Goal: Transaction & Acquisition: Purchase product/service

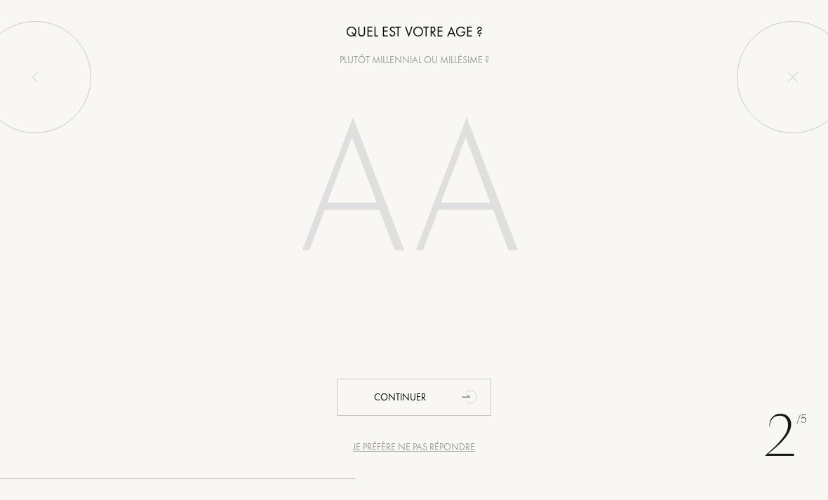
type input "2"
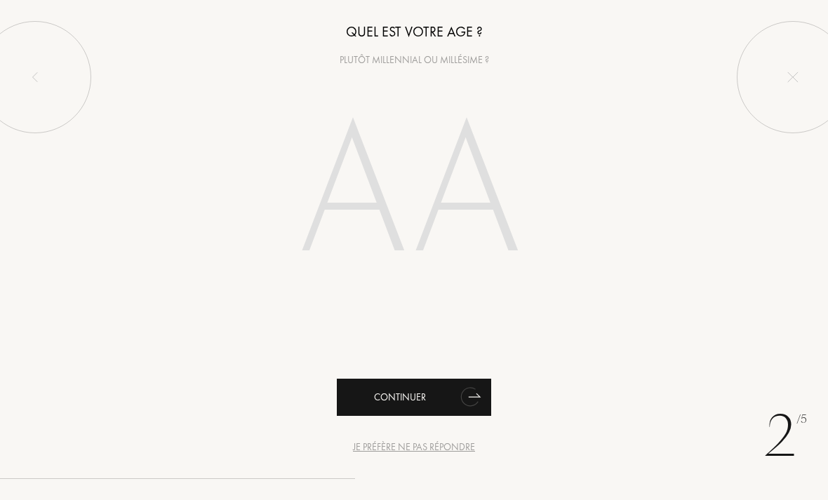
click at [372, 408] on div "Continuer" at bounding box center [414, 397] width 154 height 37
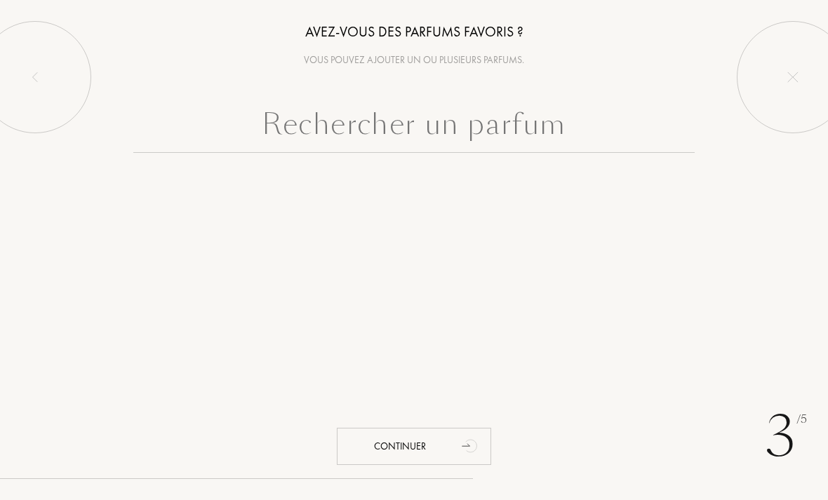
click at [390, 144] on input "text" at bounding box center [413, 127] width 561 height 50
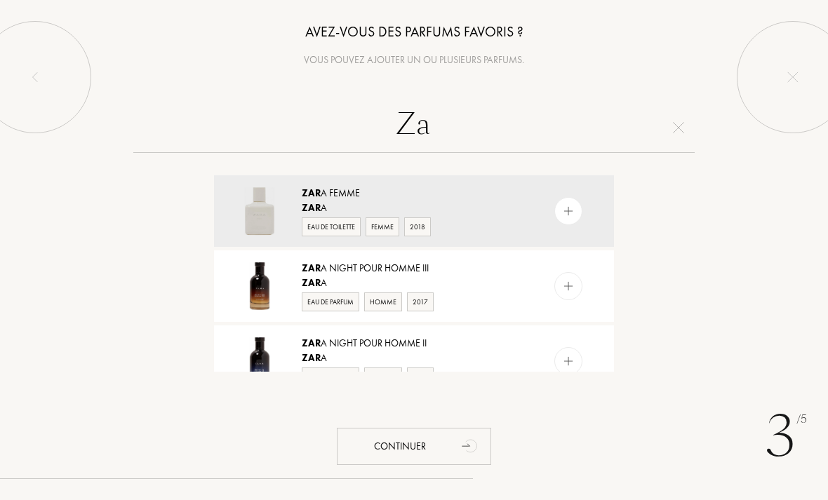
type input "Z"
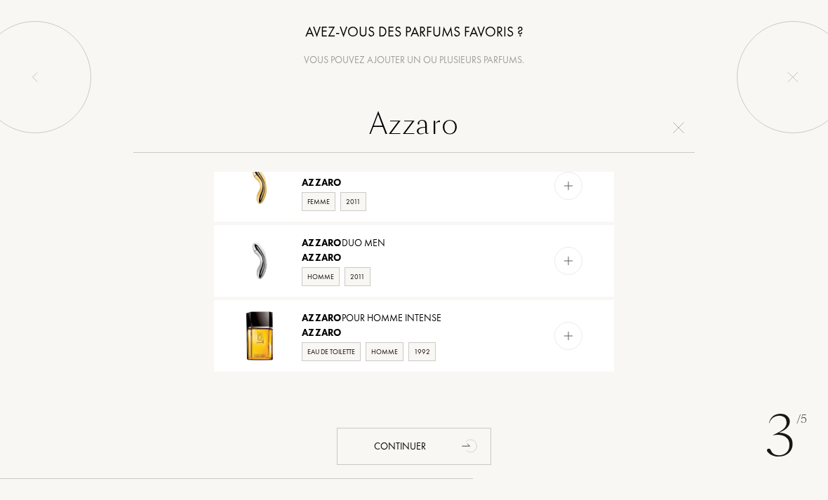
scroll to position [1301, 0]
type input "Azzaro"
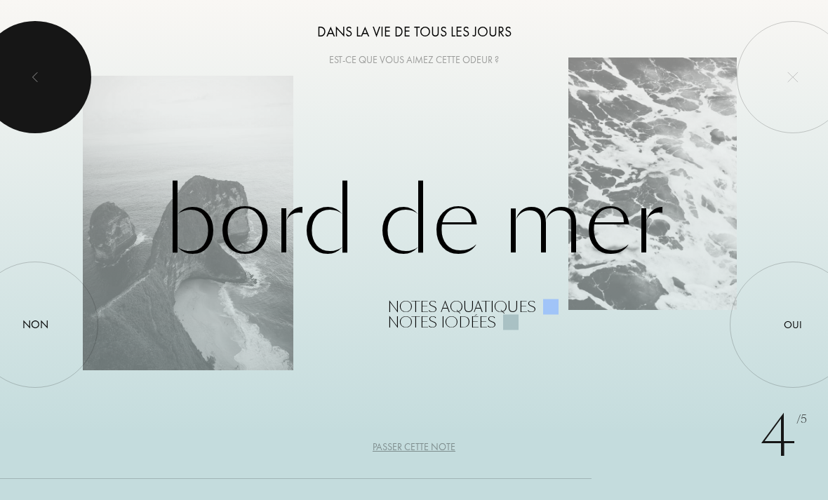
click at [32, 32] on div at bounding box center [35, 77] width 112 height 112
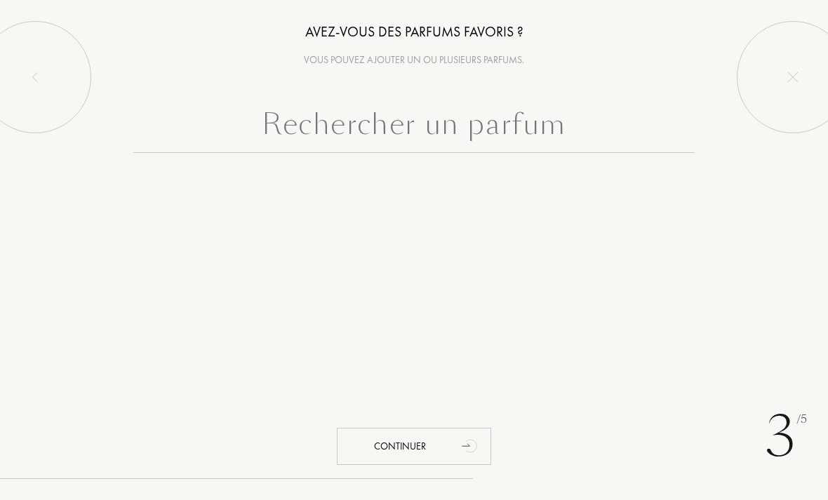
click at [572, 136] on input "text" at bounding box center [413, 127] width 561 height 50
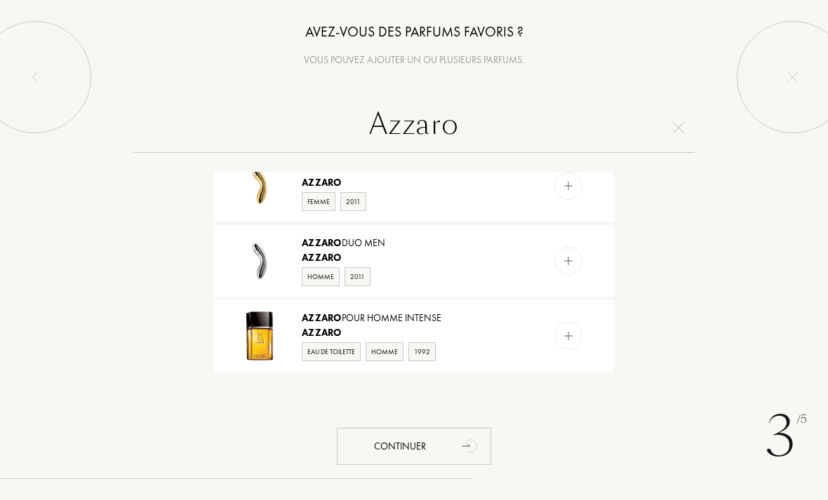
scroll to position [1174, 0]
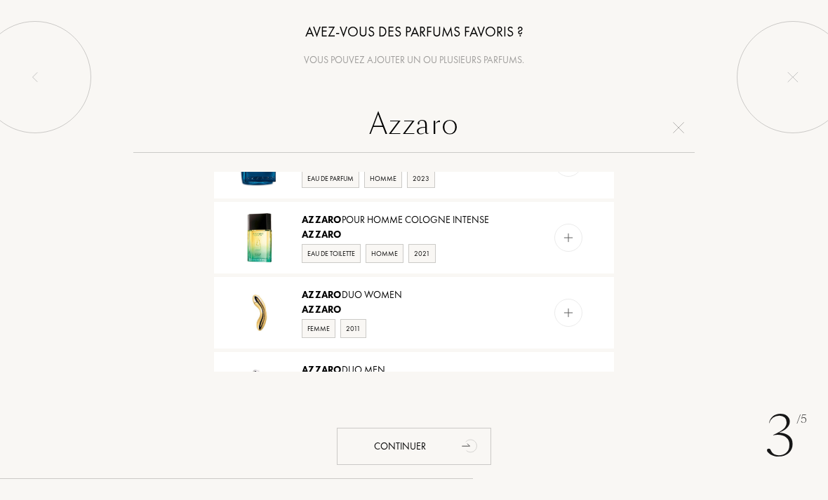
type input "Azzaro"
click at [447, 307] on div "Azzaro" at bounding box center [413, 309] width 223 height 15
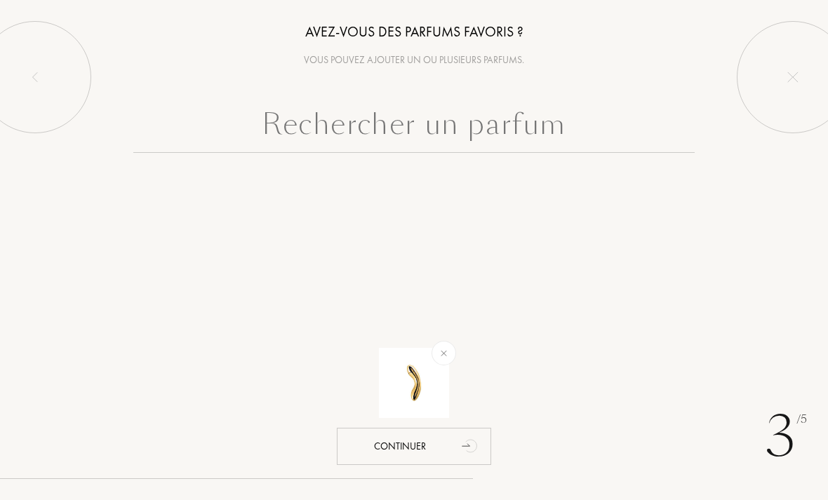
click at [458, 118] on input "text" at bounding box center [413, 127] width 561 height 50
click at [459, 119] on input "text" at bounding box center [413, 127] width 561 height 50
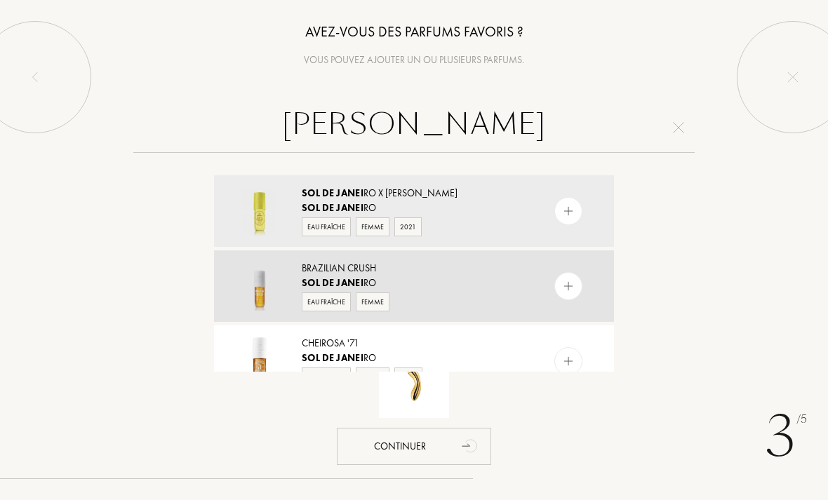
type input "[PERSON_NAME]"
click at [465, 277] on div "[PERSON_NAME]" at bounding box center [413, 283] width 223 height 15
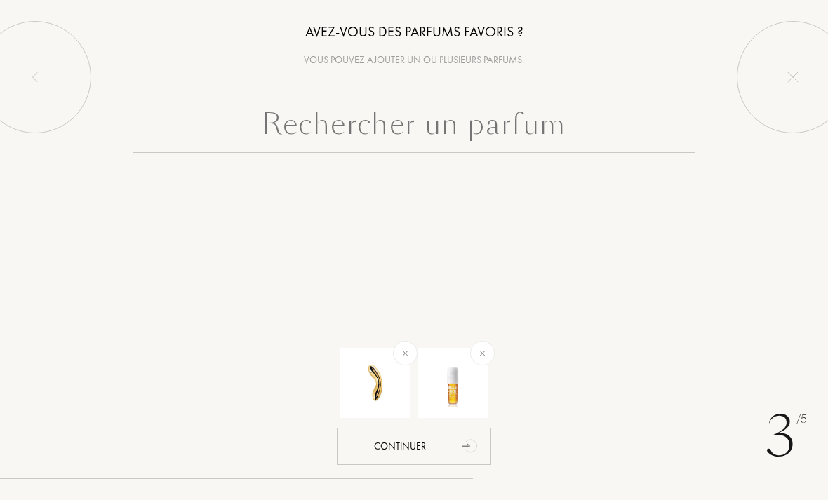
click at [551, 122] on input "text" at bounding box center [413, 127] width 561 height 50
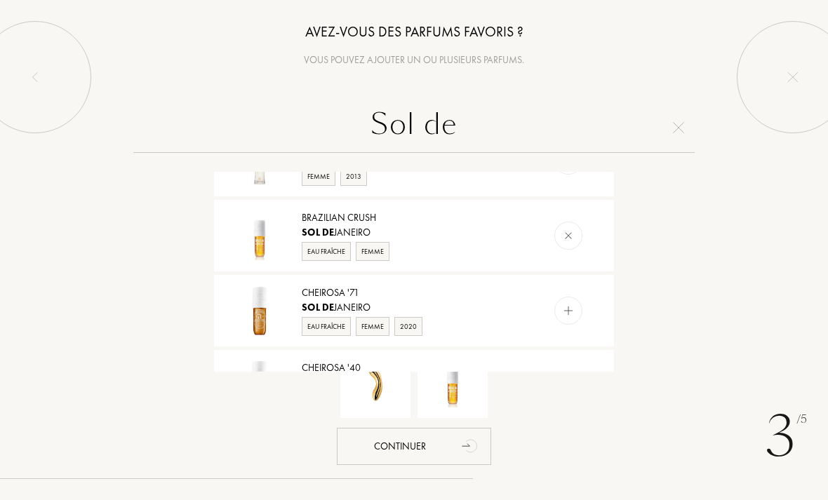
scroll to position [220, 0]
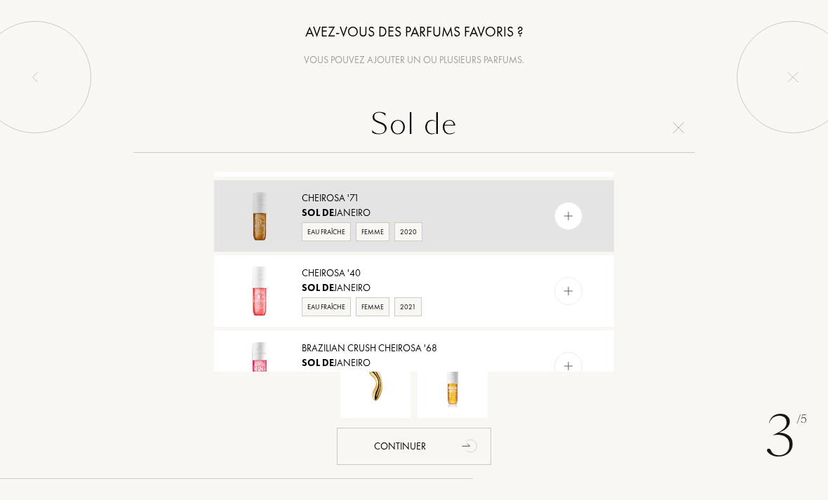
type input "Sol de"
click at [516, 208] on div "Sol de Janeiro" at bounding box center [413, 213] width 223 height 15
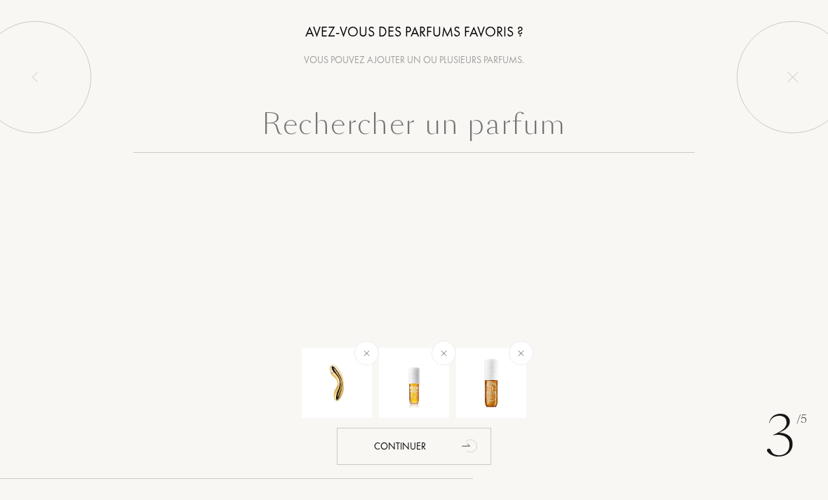
click at [582, 112] on input "text" at bounding box center [413, 127] width 561 height 50
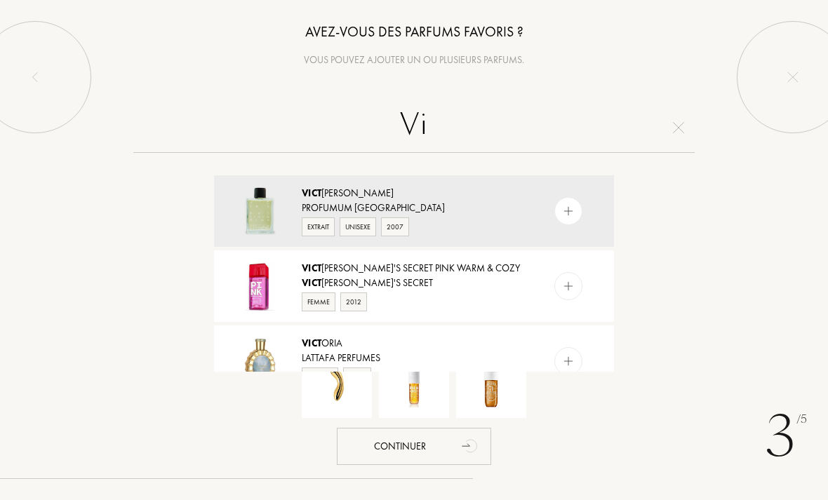
type input "V"
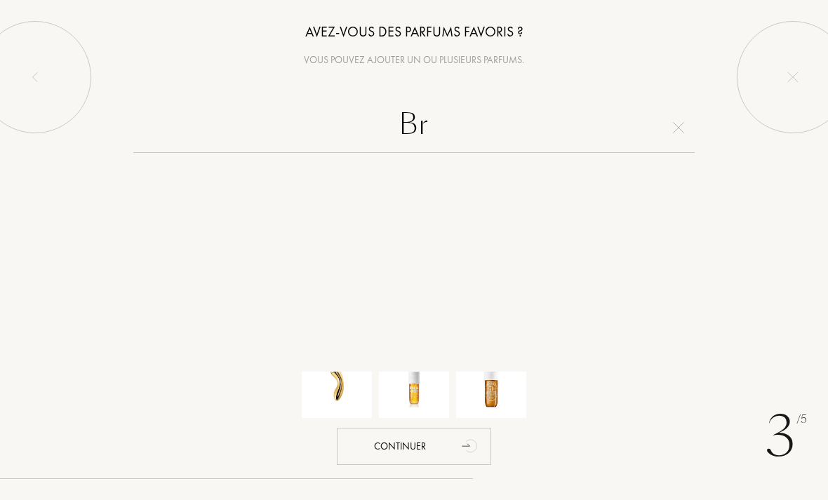
type input "B"
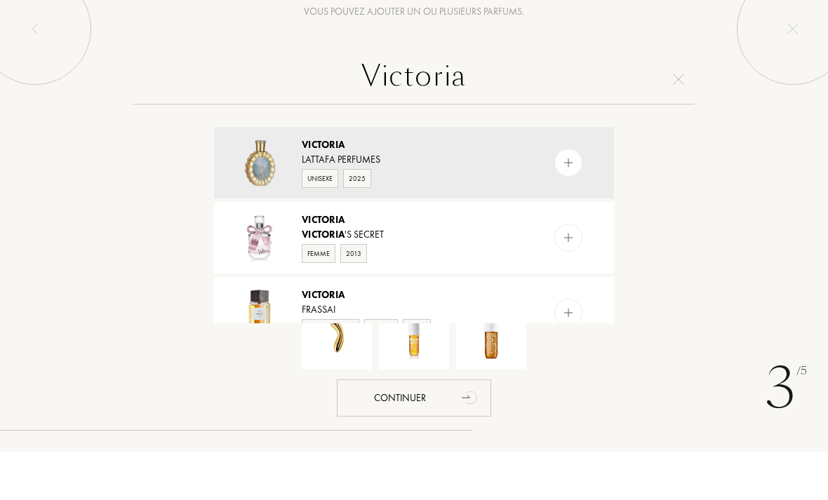
type input "Victoria"
click at [422, 428] on div "Continuer" at bounding box center [414, 446] width 154 height 37
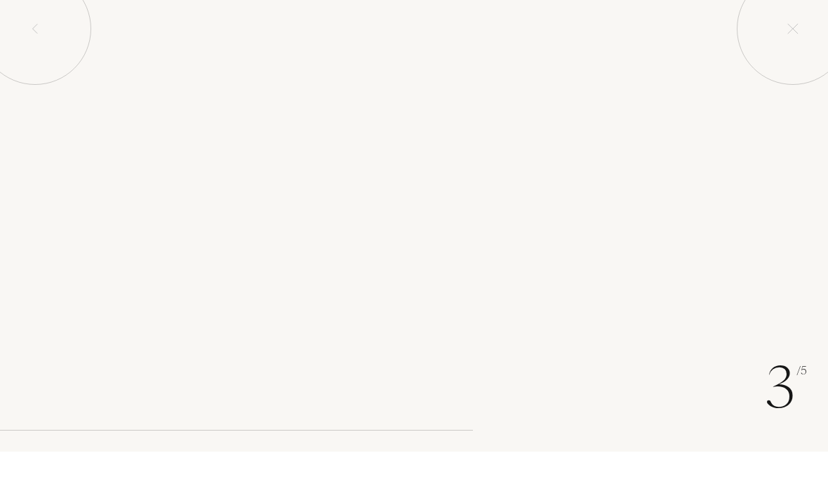
click at [422, 428] on div "Continuer" at bounding box center [414, 446] width 154 height 37
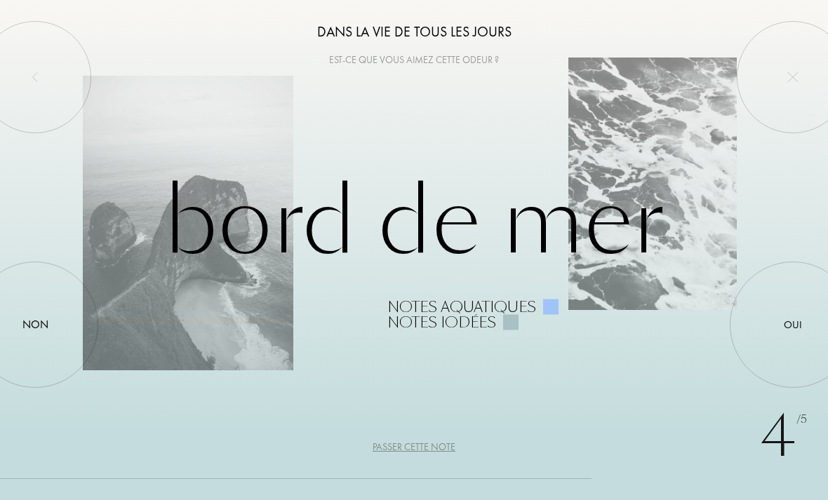
click at [793, 339] on div "Oui" at bounding box center [792, 325] width 126 height 126
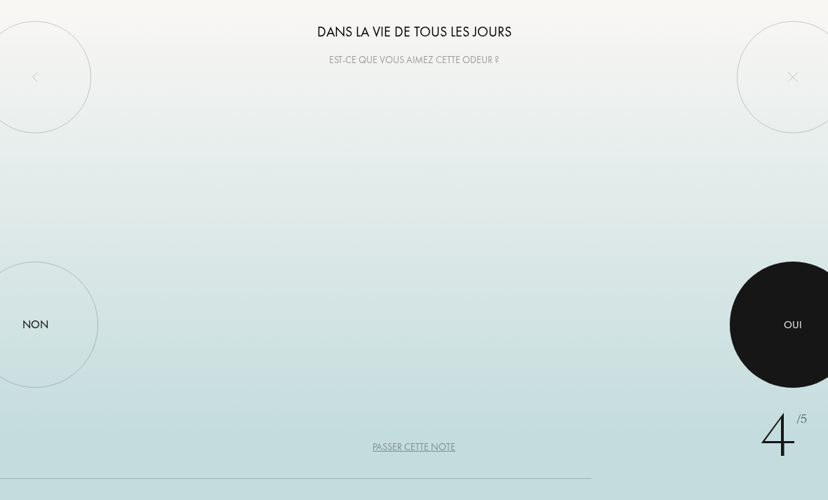
click at [793, 339] on div at bounding box center [792, 325] width 126 height 126
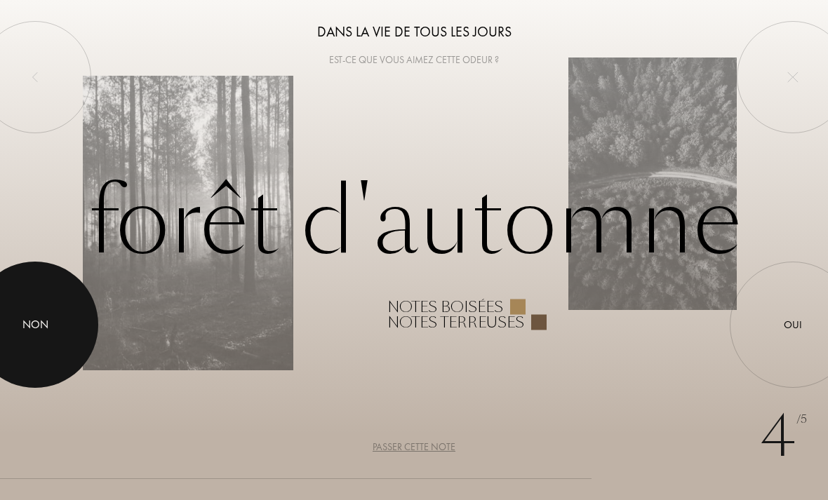
click at [72, 315] on div at bounding box center [35, 325] width 126 height 126
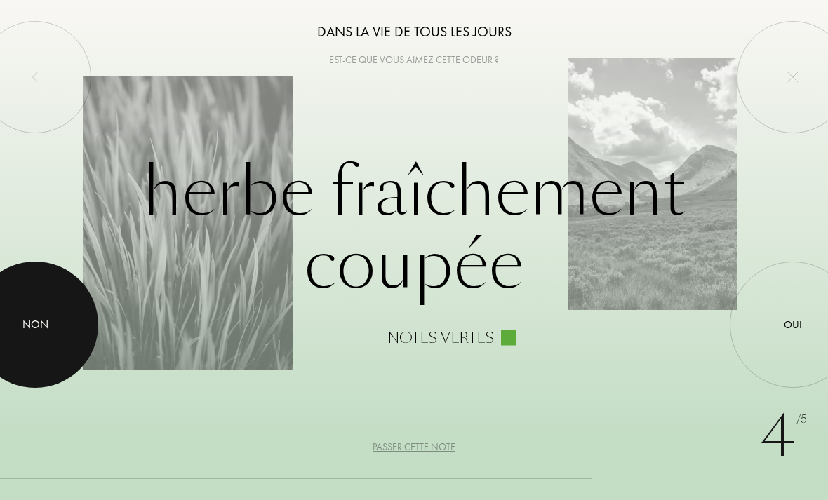
click at [72, 298] on div at bounding box center [35, 325] width 126 height 126
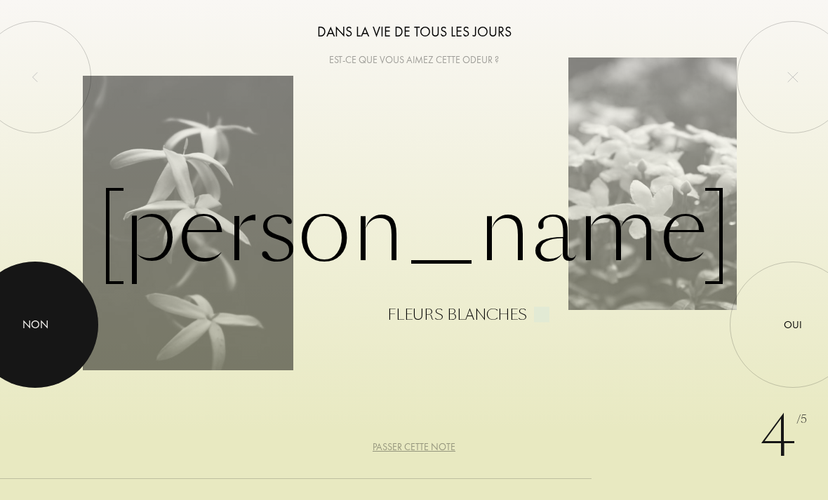
click at [786, 345] on div "Oui" at bounding box center [792, 325] width 126 height 126
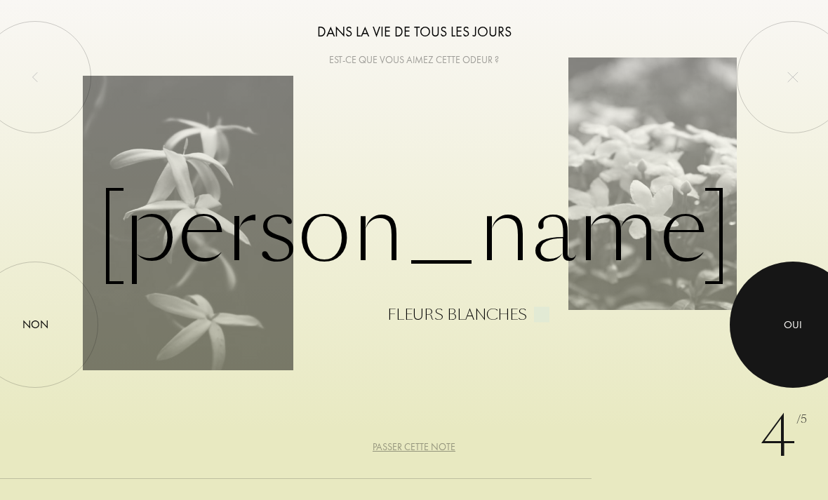
click at [786, 346] on div at bounding box center [792, 325] width 126 height 126
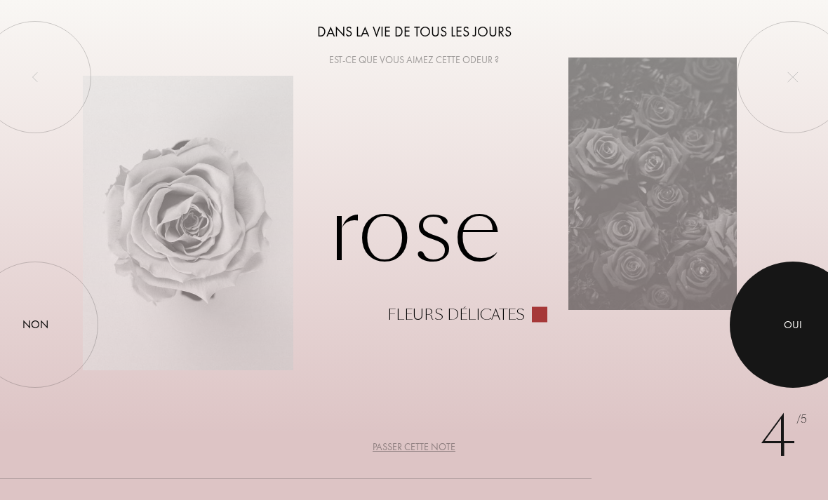
click at [772, 340] on div at bounding box center [792, 325] width 126 height 126
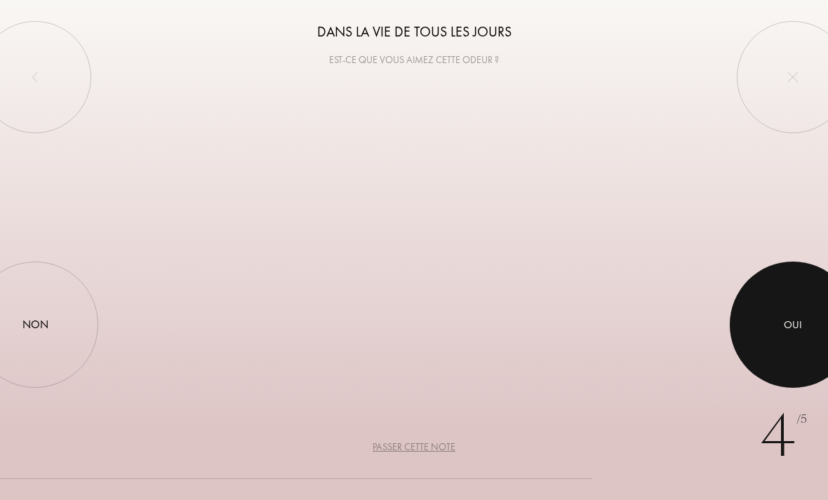
click at [773, 341] on div at bounding box center [792, 325] width 126 height 126
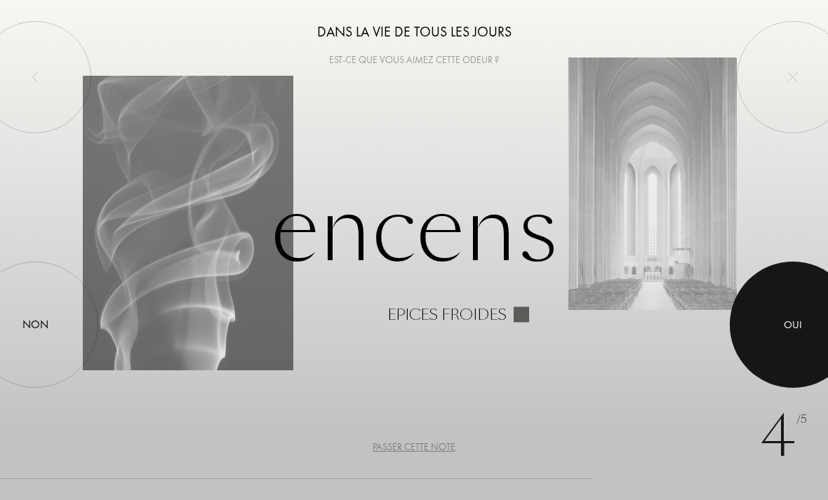
click at [771, 341] on div at bounding box center [792, 325] width 126 height 126
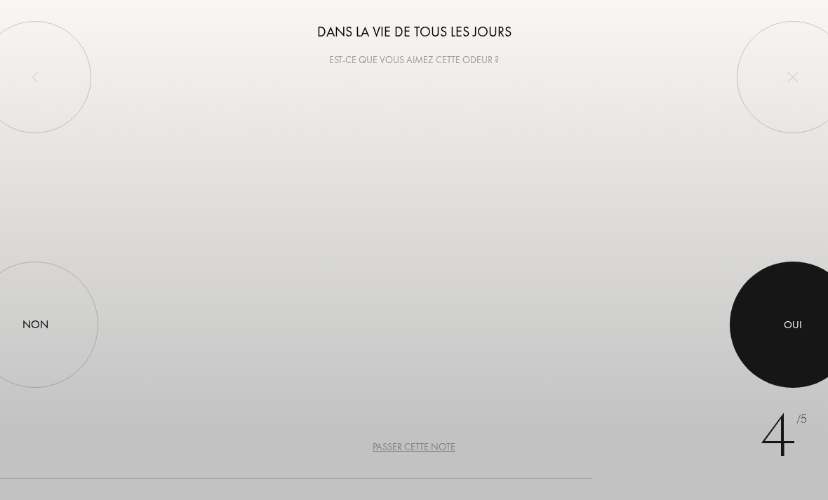
click at [771, 342] on div at bounding box center [792, 325] width 126 height 126
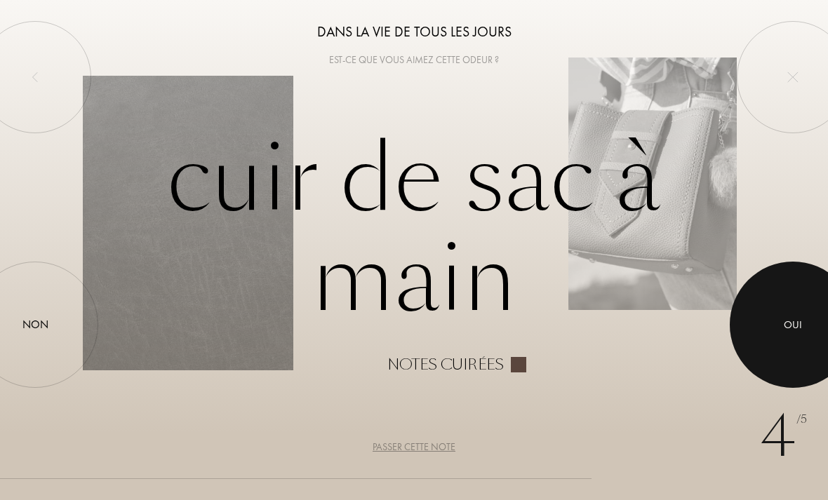
click at [823, 339] on div at bounding box center [792, 325] width 126 height 126
click at [824, 340] on div at bounding box center [792, 325] width 126 height 126
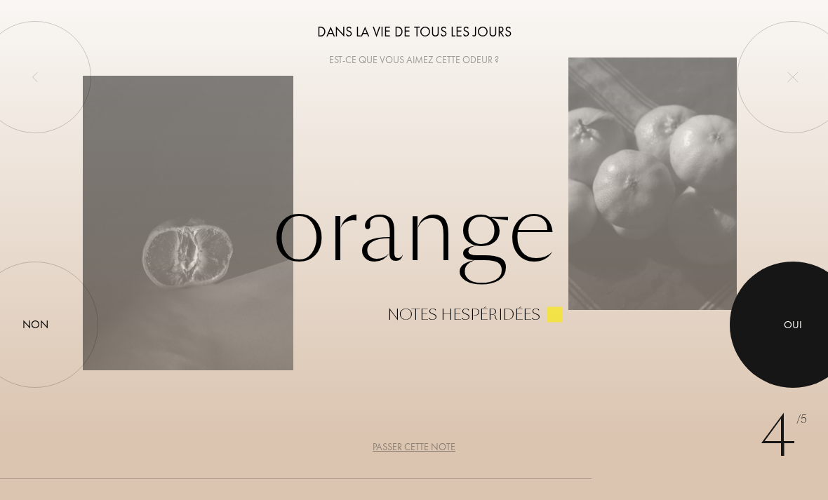
click at [20, 376] on div "Non" at bounding box center [35, 325] width 126 height 126
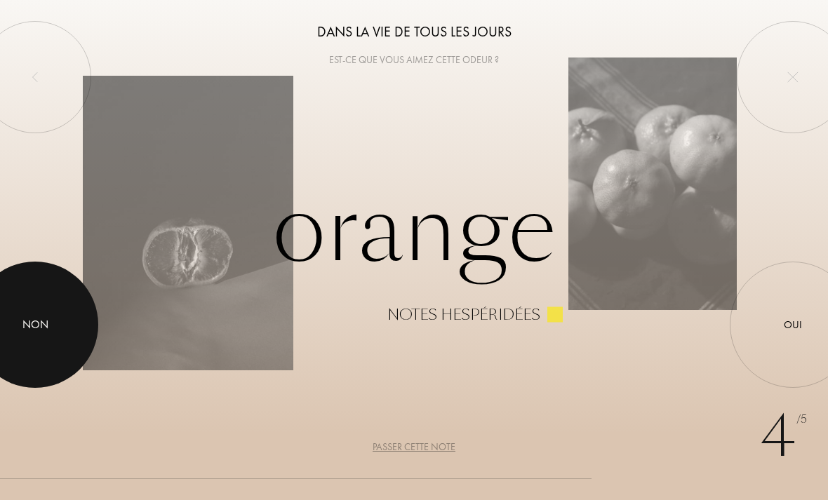
click at [20, 376] on div at bounding box center [35, 325] width 126 height 126
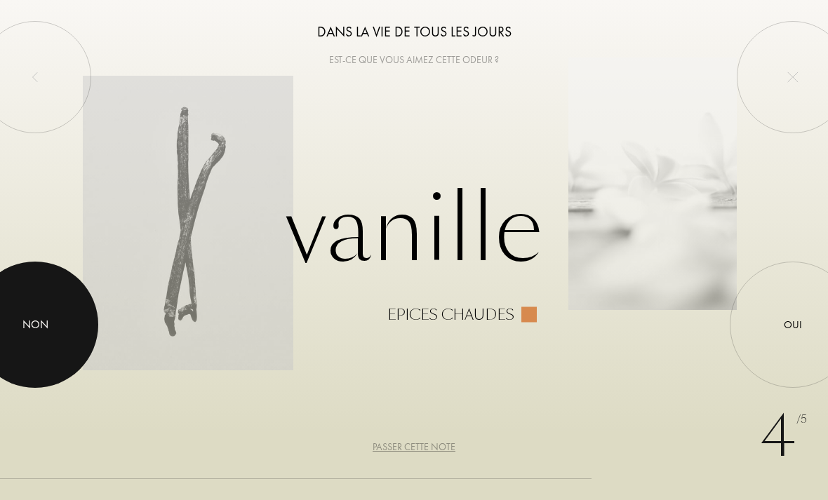
click at [774, 339] on div "Oui" at bounding box center [792, 325] width 126 height 126
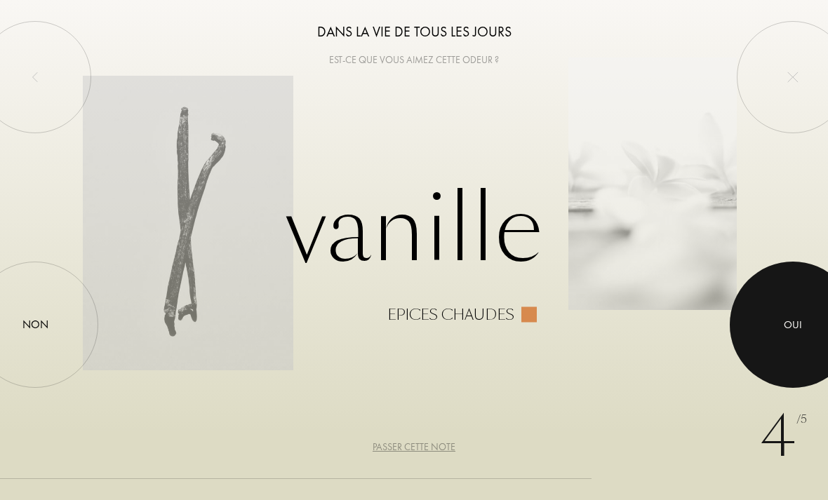
click at [774, 340] on div at bounding box center [792, 325] width 126 height 126
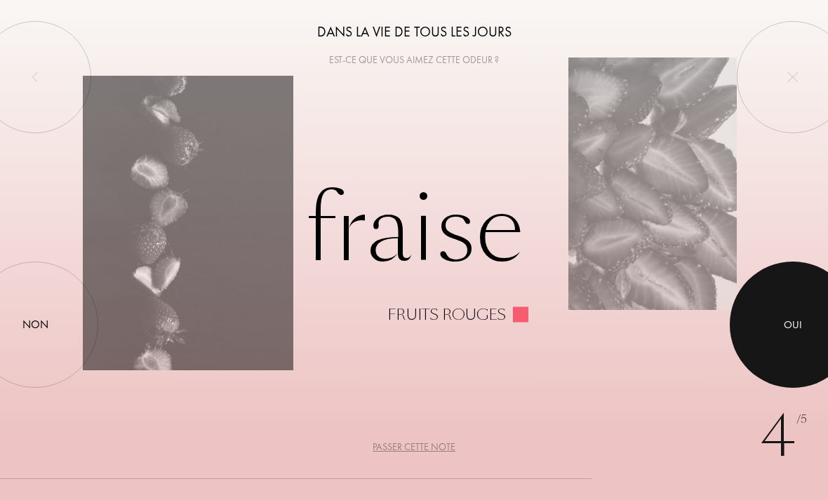
click at [781, 325] on div at bounding box center [792, 325] width 126 height 126
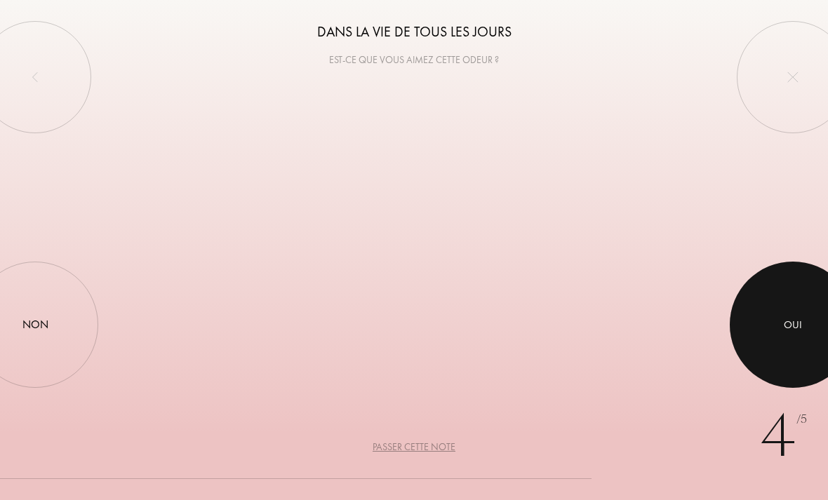
click at [781, 326] on div at bounding box center [792, 325] width 126 height 126
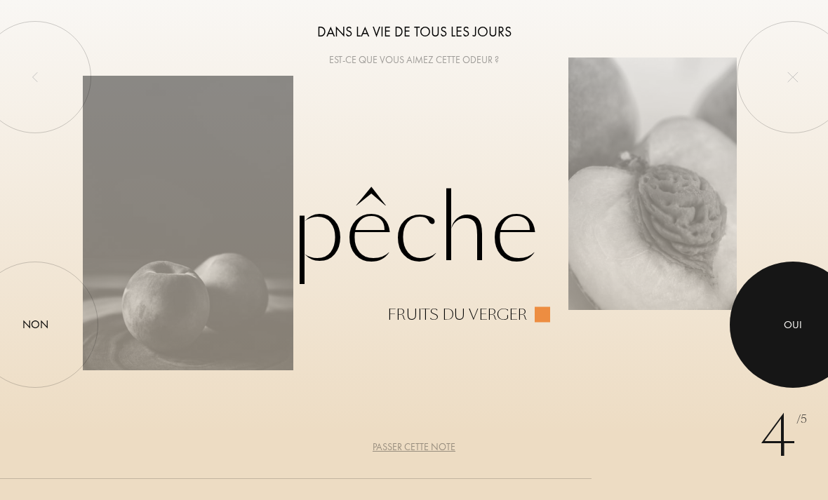
click at [783, 325] on div at bounding box center [792, 325] width 126 height 126
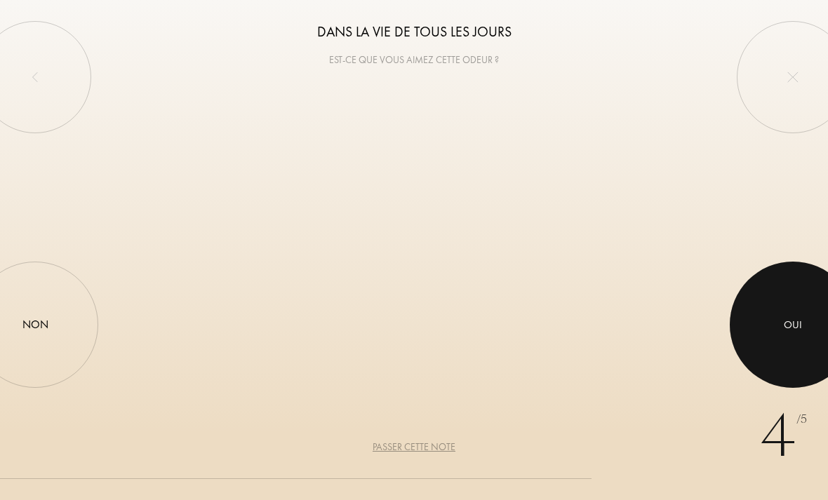
click at [783, 325] on div at bounding box center [792, 325] width 126 height 126
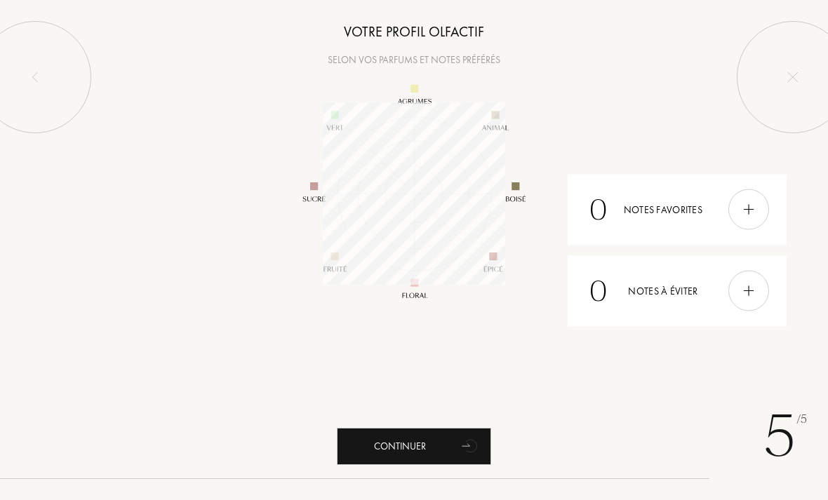
scroll to position [182, 182]
click at [758, 219] on div at bounding box center [748, 209] width 41 height 41
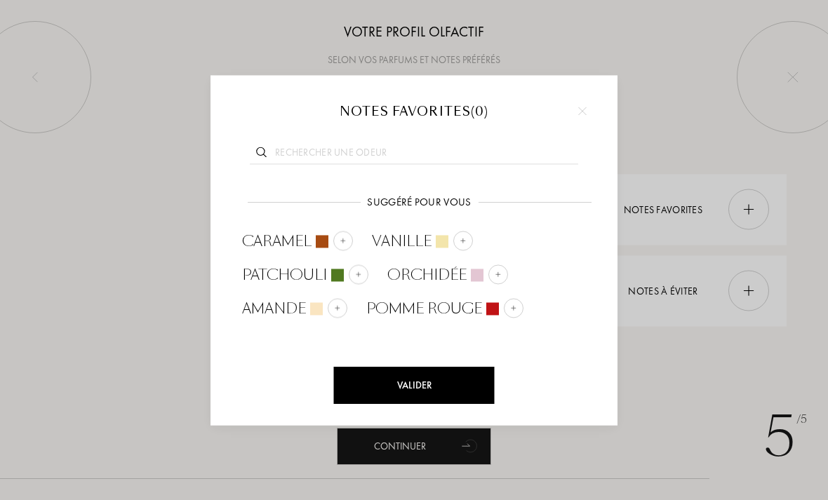
click at [423, 237] on span "Vanille" at bounding box center [402, 241] width 60 height 21
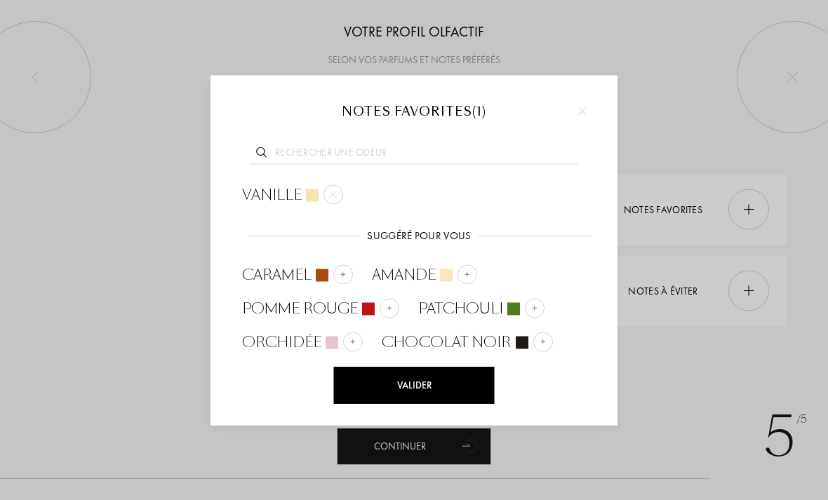
click at [405, 155] on input "text" at bounding box center [414, 154] width 328 height 19
click at [405, 156] on input "text" at bounding box center [414, 154] width 328 height 19
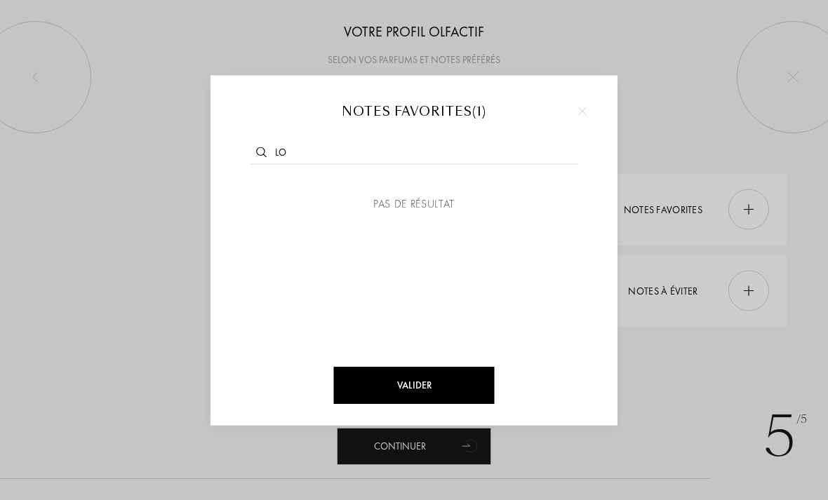
type input "L"
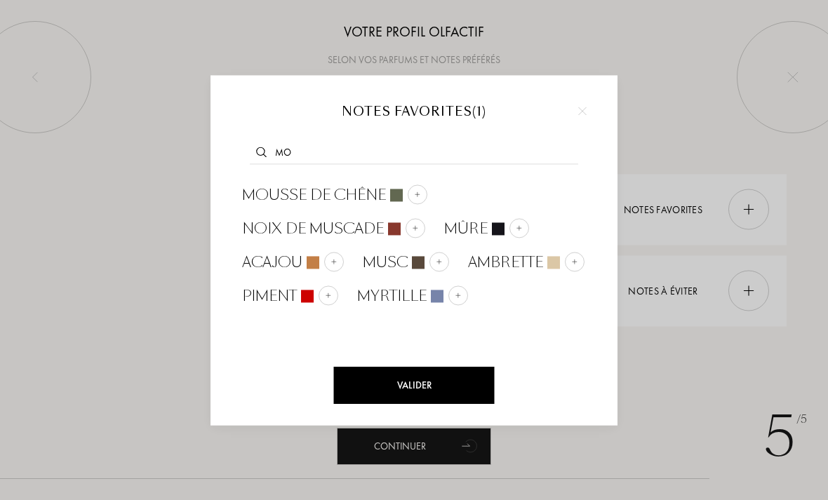
type input "M"
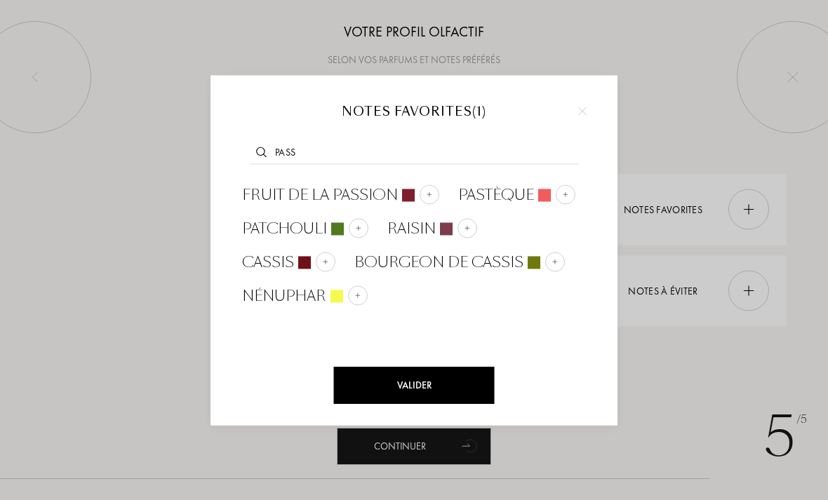
type input "Pass"
click at [426, 195] on img at bounding box center [429, 194] width 7 height 7
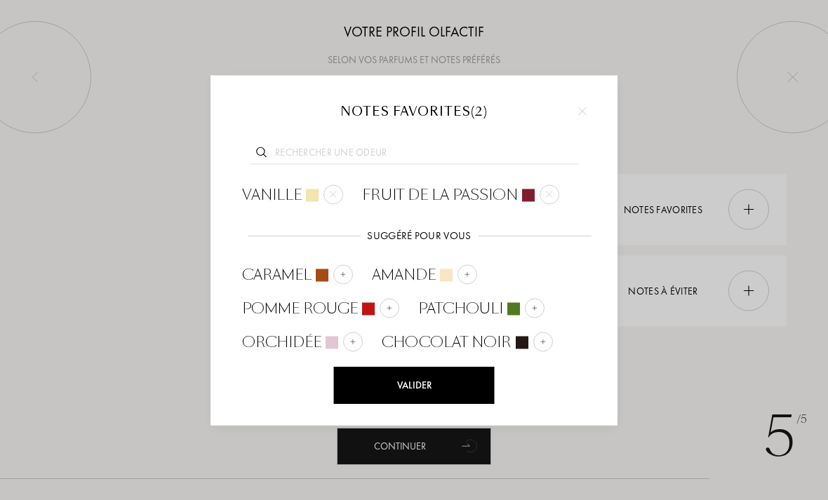
click at [403, 149] on input "text" at bounding box center [414, 154] width 328 height 19
click at [403, 150] on input "text" at bounding box center [414, 154] width 328 height 19
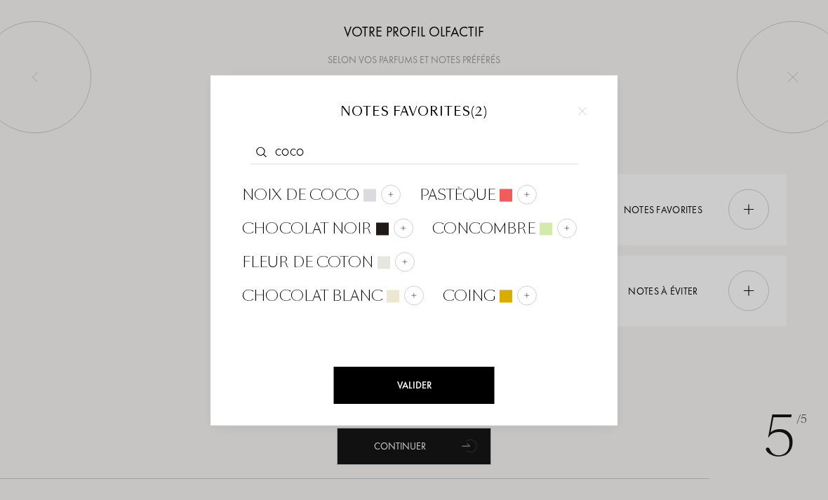
type input "Coco"
click at [391, 195] on img at bounding box center [390, 194] width 7 height 7
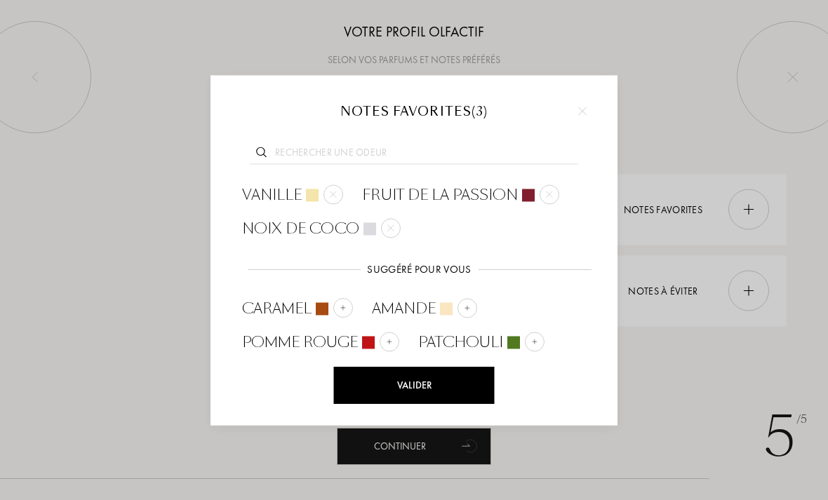
click at [340, 304] on img at bounding box center [342, 307] width 7 height 7
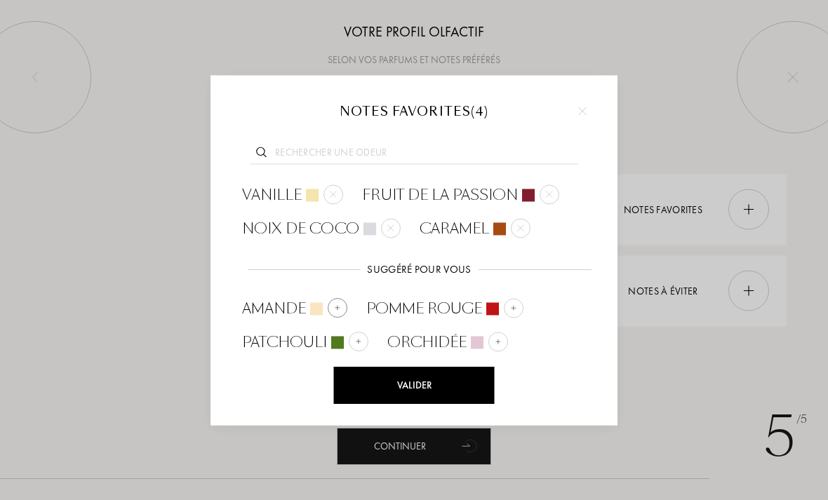
click at [408, 392] on div "Valider" at bounding box center [414, 385] width 161 height 37
click at [408, 393] on div "Valider" at bounding box center [414, 385] width 161 height 37
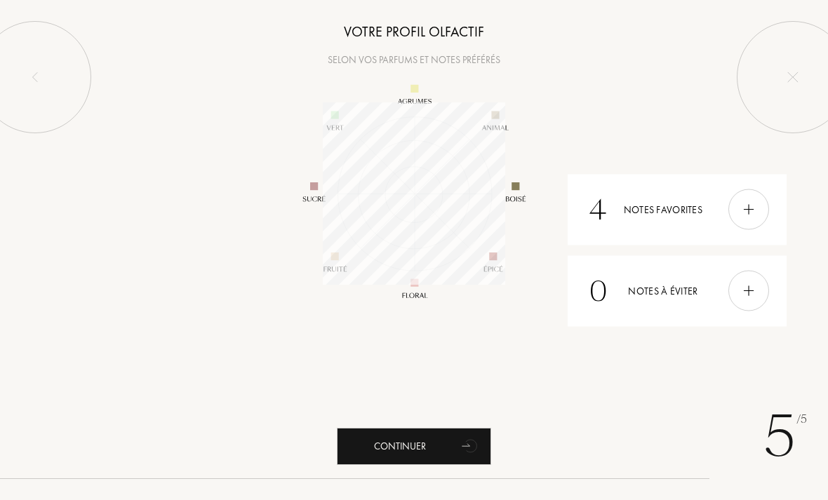
click at [755, 299] on div at bounding box center [748, 291] width 41 height 41
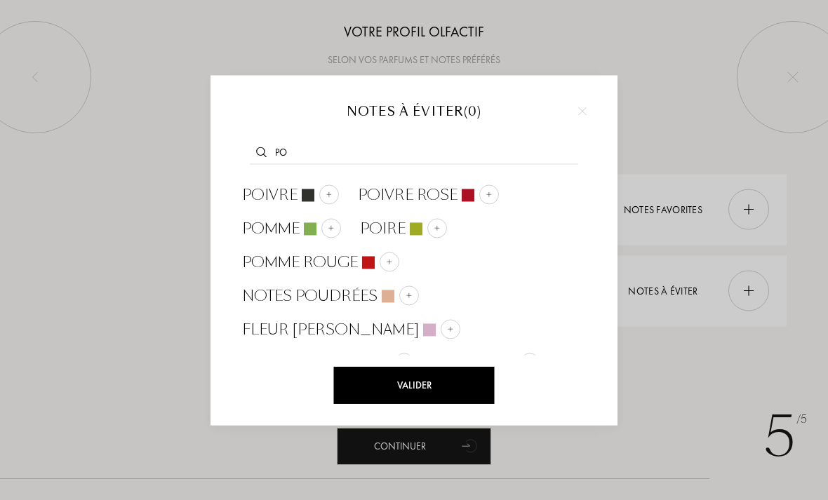
type input "Po"
click at [334, 199] on div at bounding box center [329, 194] width 20 height 20
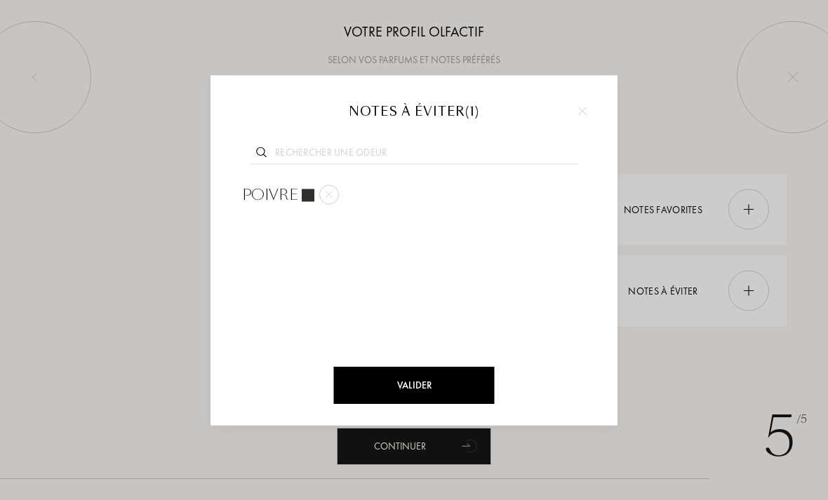
click at [365, 157] on input "text" at bounding box center [414, 154] width 328 height 19
drag, startPoint x: 365, startPoint y: 157, endPoint x: 358, endPoint y: 381, distance: 223.9
click at [358, 381] on div "Valider" at bounding box center [414, 385] width 161 height 37
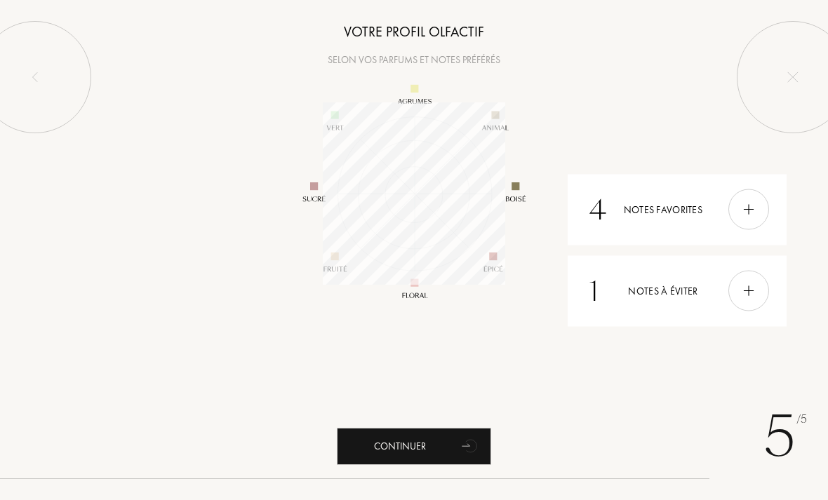
click at [732, 295] on div at bounding box center [748, 291] width 41 height 41
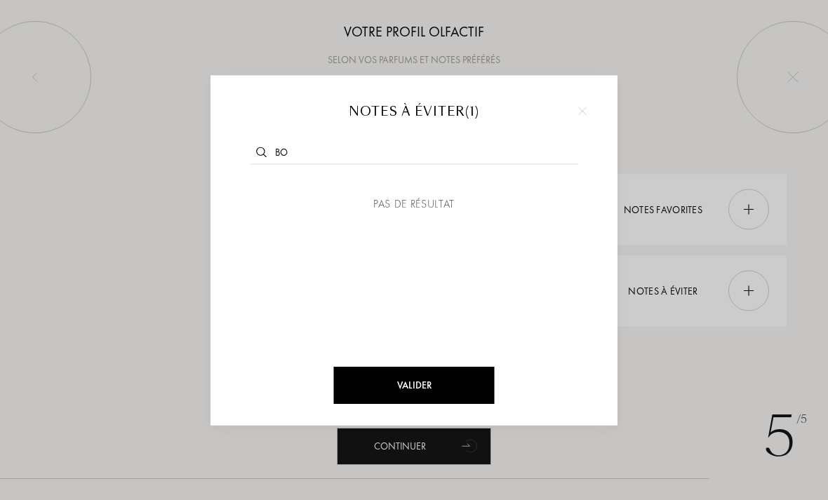
type input "Bo"
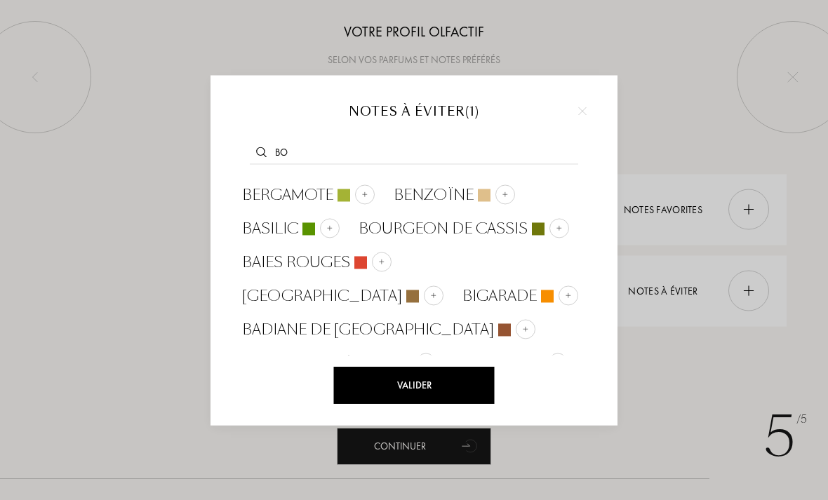
drag, startPoint x: 358, startPoint y: 381, endPoint x: 732, endPoint y: 296, distance: 383.3
click at [732, 295] on div at bounding box center [414, 250] width 828 height 500
click at [732, 296] on div at bounding box center [414, 250] width 828 height 500
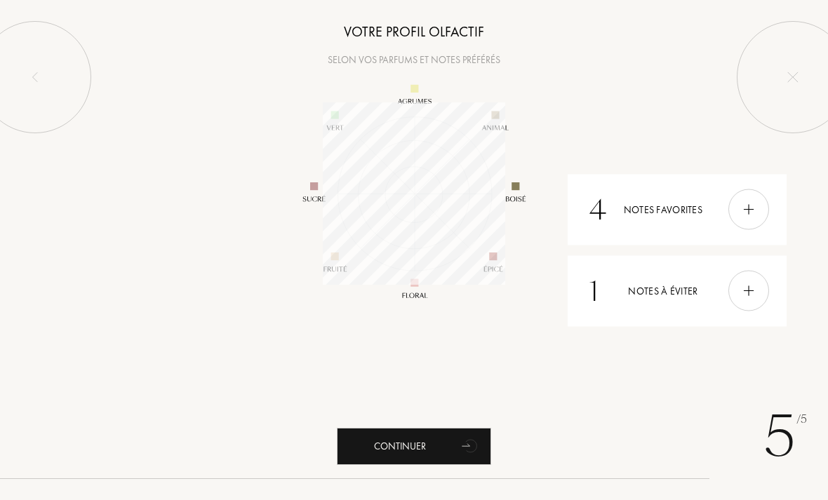
click at [734, 301] on div at bounding box center [748, 291] width 41 height 41
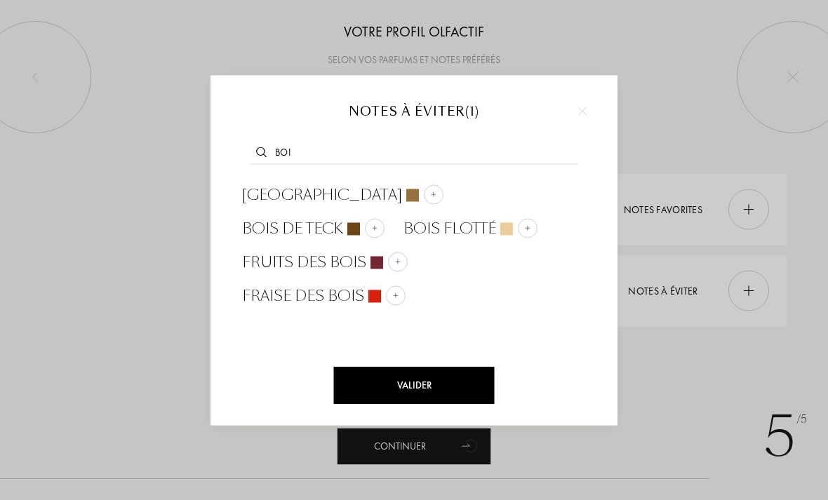
type input "Boi"
click at [430, 195] on img at bounding box center [433, 194] width 7 height 7
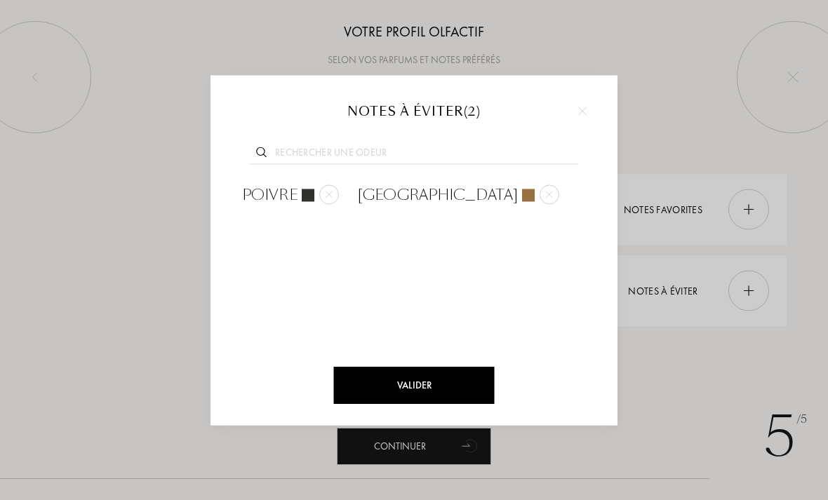
click at [440, 387] on div "Valider" at bounding box center [414, 385] width 161 height 37
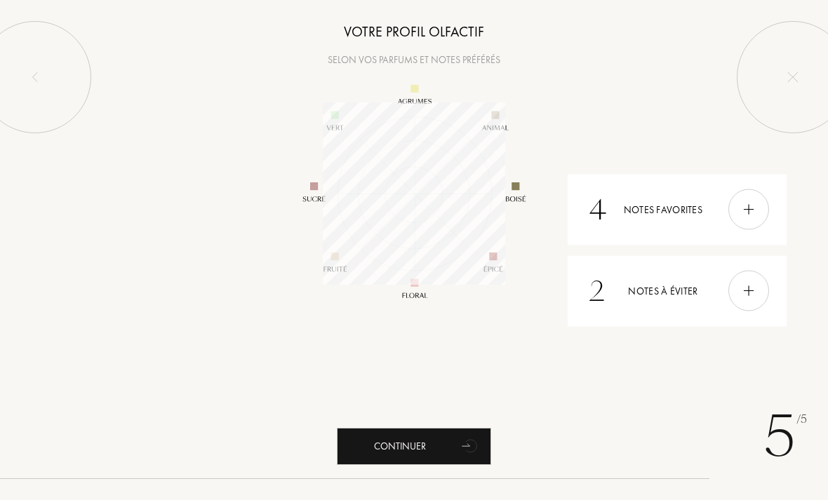
click at [441, 441] on div "Valider" at bounding box center [414, 459] width 161 height 37
click at [447, 441] on div "Continuer" at bounding box center [414, 446] width 154 height 37
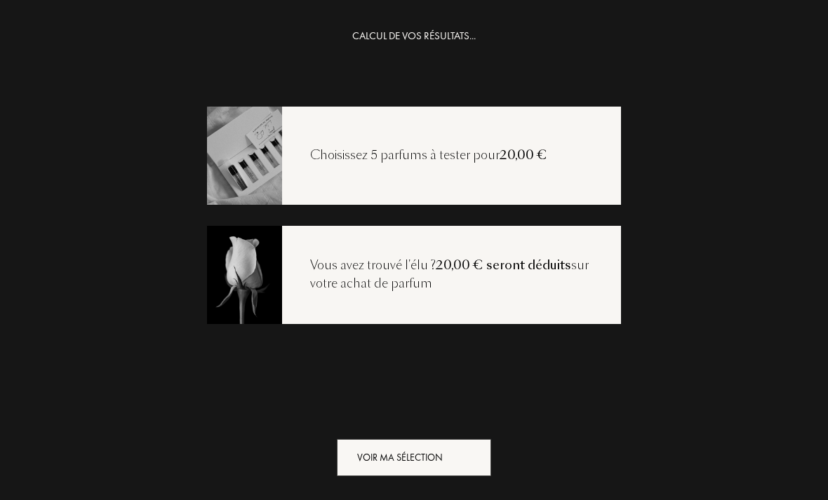
click at [410, 464] on div "Voir ma sélection" at bounding box center [414, 457] width 154 height 37
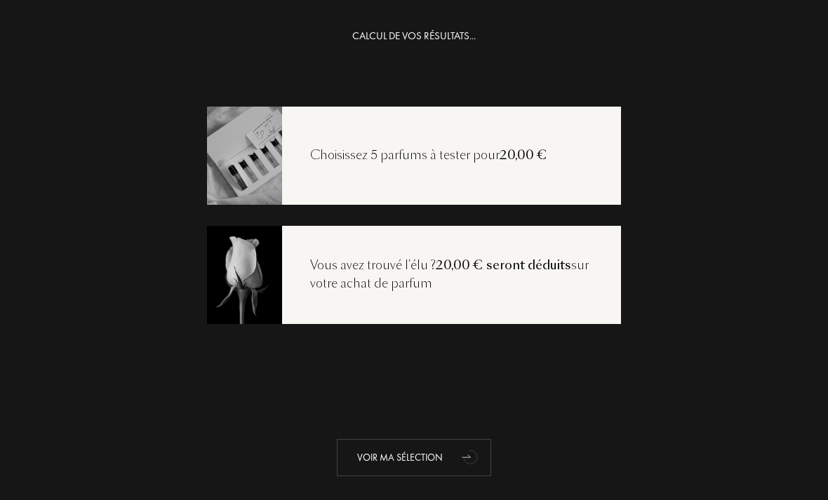
click at [411, 464] on div "Voir ma sélection" at bounding box center [414, 457] width 154 height 37
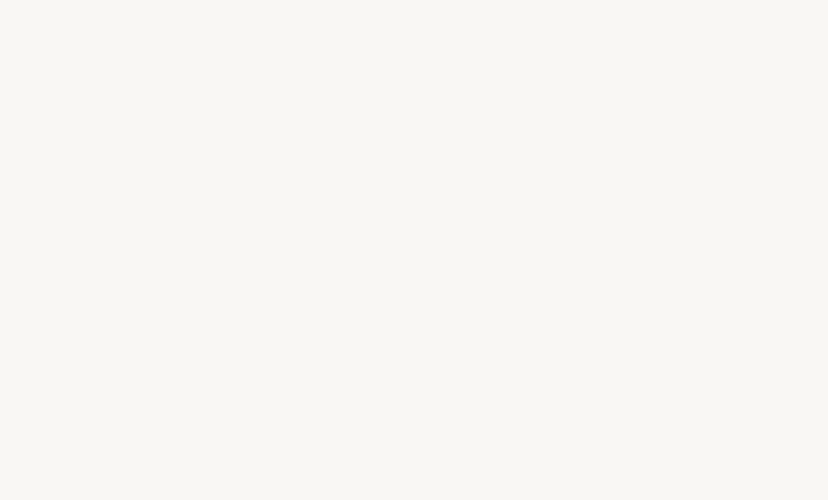
select select "FR"
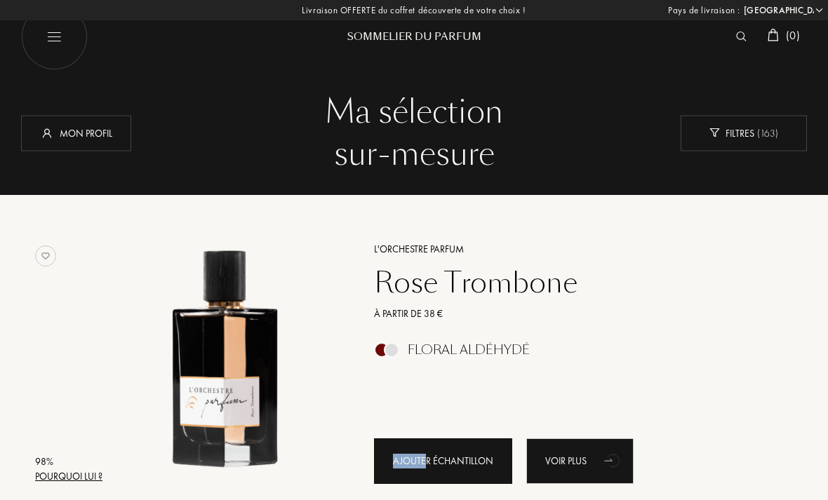
drag, startPoint x: 0, startPoint y: 0, endPoint x: 425, endPoint y: 429, distance: 604.1
click at [426, 422] on div "L'Orchestre Parfum [PERSON_NAME] À partir de 38 € Floral Aldéhydé Ajouter échan…" at bounding box center [568, 362] width 430 height 276
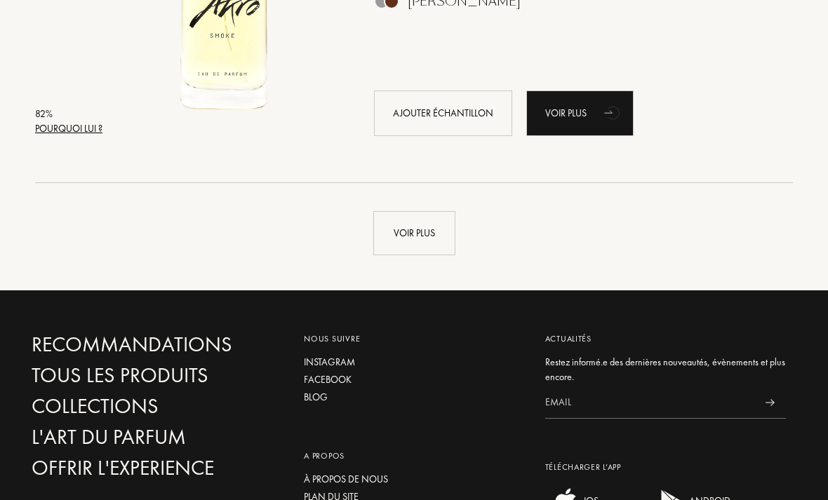
scroll to position [3292, 0]
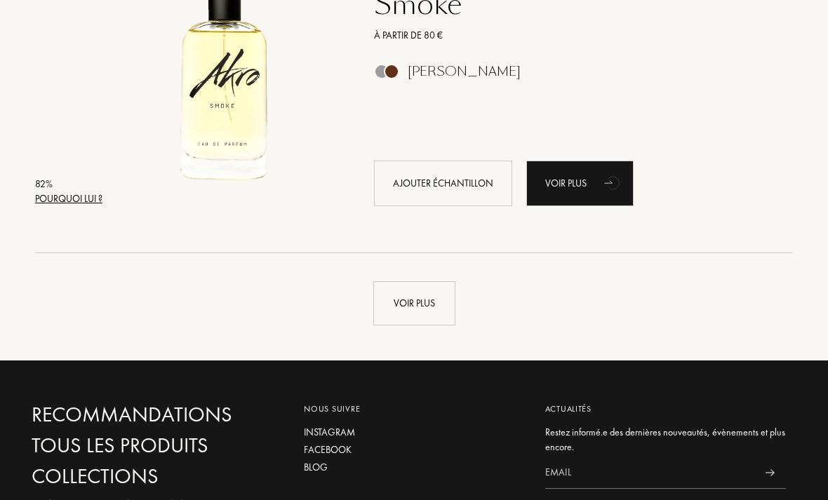
click at [388, 311] on div "Voir plus" at bounding box center [414, 304] width 82 height 44
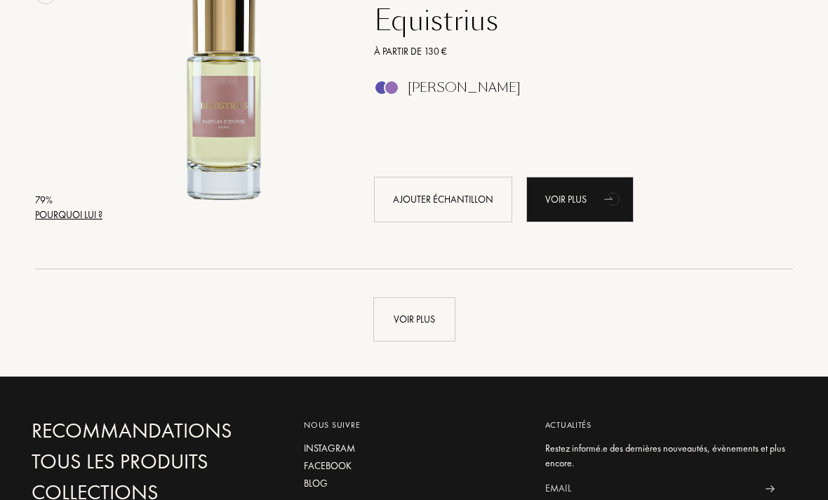
scroll to position [6735, 0]
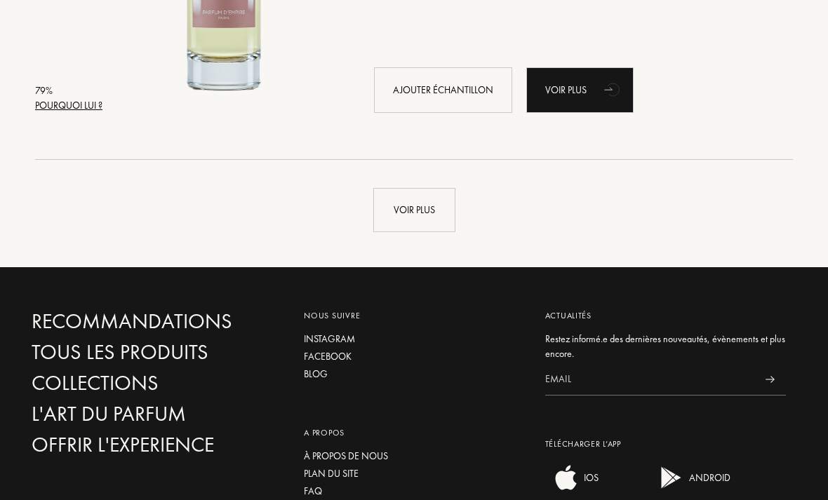
click at [410, 201] on div "Voir plus" at bounding box center [414, 210] width 82 height 44
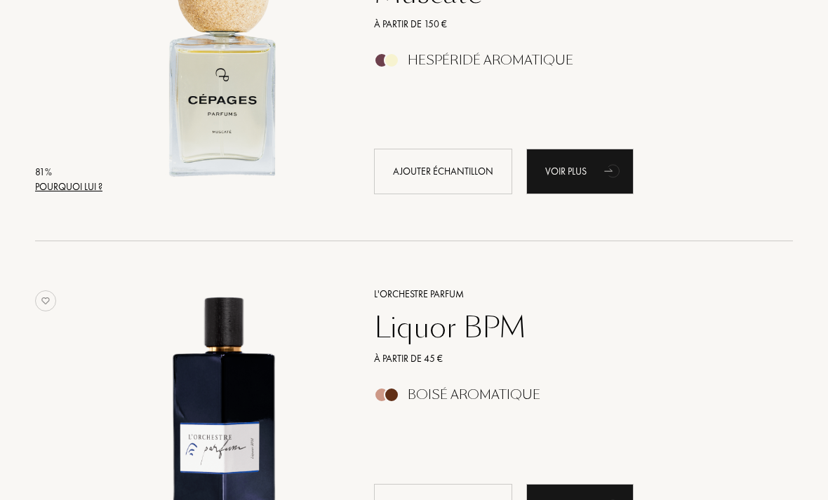
scroll to position [4281, 0]
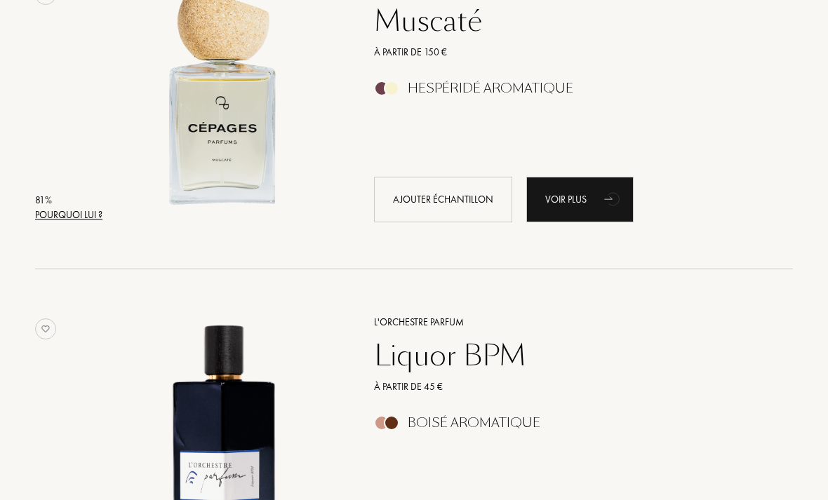
select select "FR"
